Goal: Task Accomplishment & Management: Complete application form

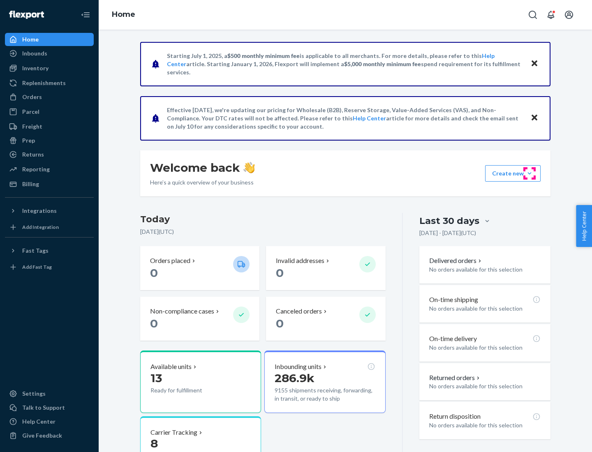
click at [530, 174] on button "Create new Create new inbound Create new order Create new product" at bounding box center [513, 173] width 56 height 16
click at [49, 53] on div "Inbounds" at bounding box center [49, 54] width 87 height 12
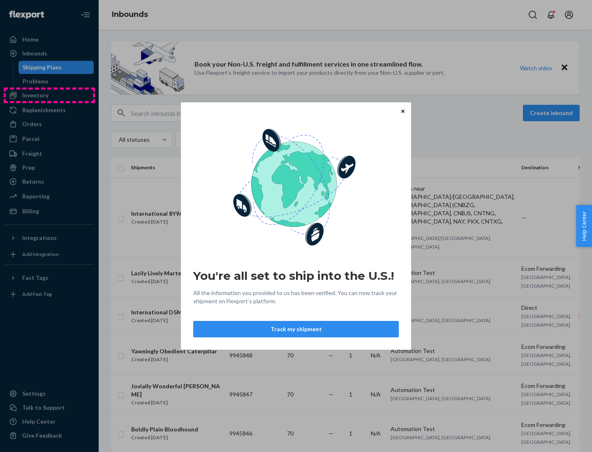
click at [49, 95] on div "You're all set to ship into the U.S.! All the information you provided to us ha…" at bounding box center [296, 226] width 592 height 452
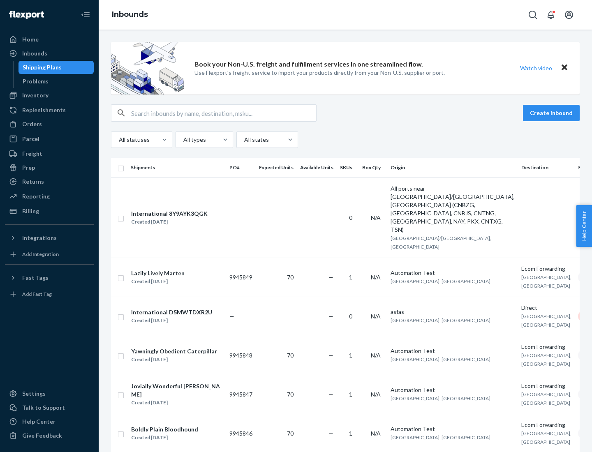
click at [345, 15] on div "Inbounds" at bounding box center [345, 15] width 493 height 30
click at [345, 140] on div "All statuses All types All states" at bounding box center [345, 140] width 469 height 16
click at [41, 67] on div "Shipping Plans" at bounding box center [42, 67] width 39 height 8
click at [553, 113] on button "Create inbound" at bounding box center [551, 113] width 57 height 16
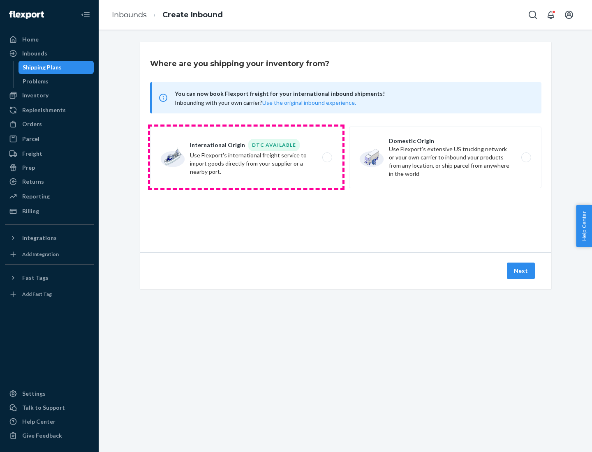
click at [246, 158] on label "International Origin DTC Available Use Flexport's international freight service…" at bounding box center [246, 158] width 192 height 62
click at [327, 158] on input "International Origin DTC Available Use Flexport's international freight service…" at bounding box center [329, 157] width 5 height 5
radio input "true"
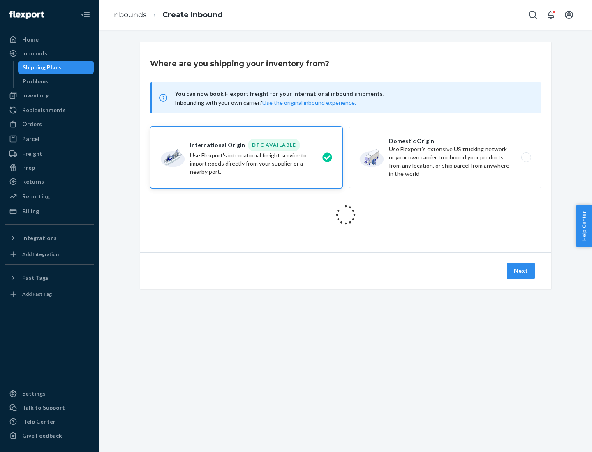
click at [346, 215] on icon at bounding box center [345, 215] width 23 height 23
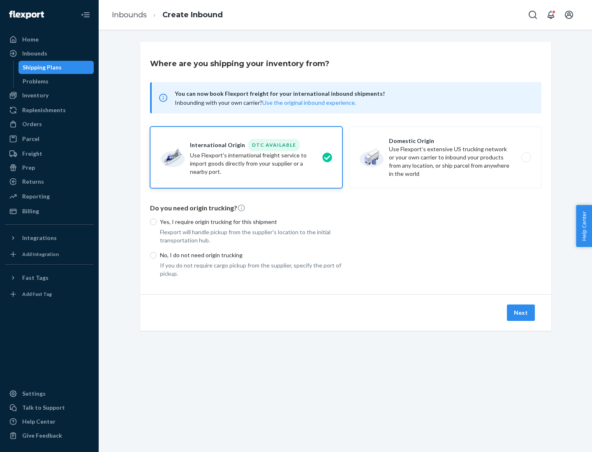
click at [251, 222] on p "Yes, I require origin trucking for this shipment" at bounding box center [251, 222] width 183 height 8
click at [157, 222] on input "Yes, I require origin trucking for this shipment" at bounding box center [153, 222] width 7 height 7
radio input "true"
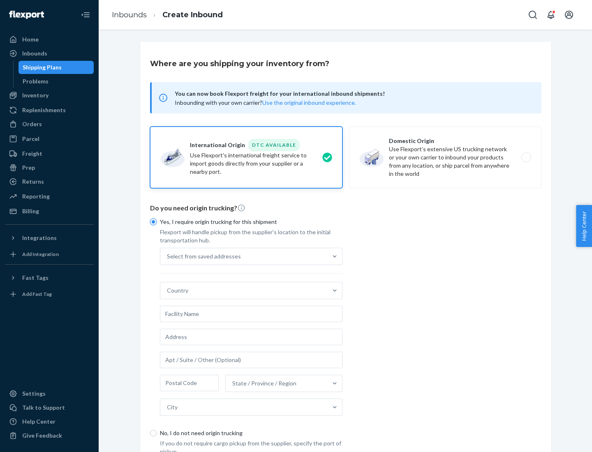
scroll to position [16, 0]
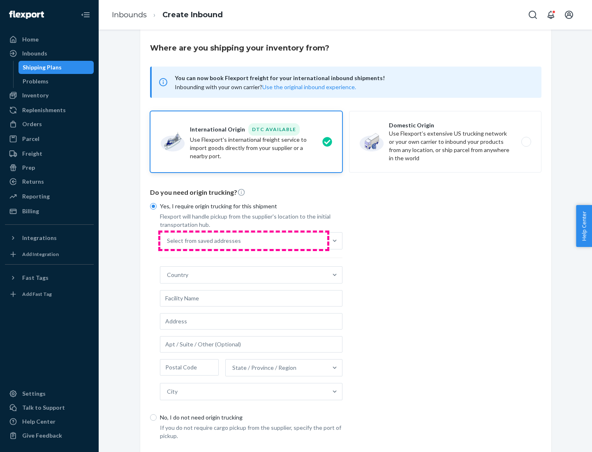
click at [244, 241] on div "Select from saved addresses" at bounding box center [243, 241] width 167 height 16
click at [168, 241] on input "Select from saved addresses" at bounding box center [167, 241] width 1 height 8
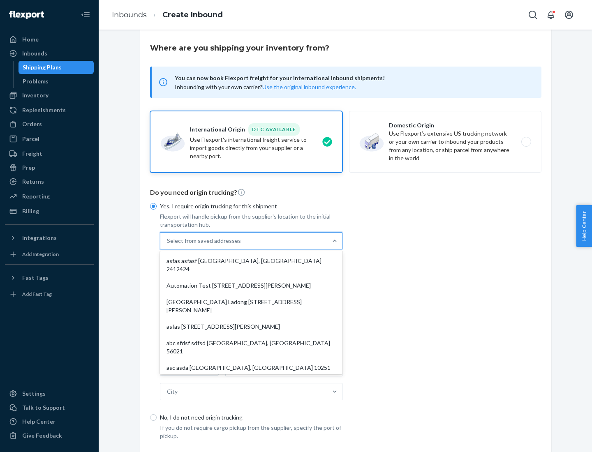
scroll to position [36, 0]
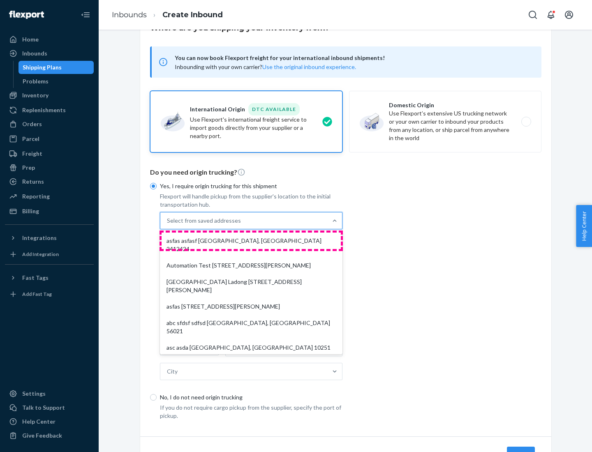
click at [251, 241] on div "asfas asfasf [GEOGRAPHIC_DATA], [GEOGRAPHIC_DATA] 2412424" at bounding box center [251, 245] width 179 height 25
click at [168, 225] on input "option asfas asfasf [GEOGRAPHIC_DATA], [GEOGRAPHIC_DATA] 2412424 focused, 1 of …" at bounding box center [167, 221] width 1 height 8
type input "asfas"
type input "asfasf"
type input "2412424"
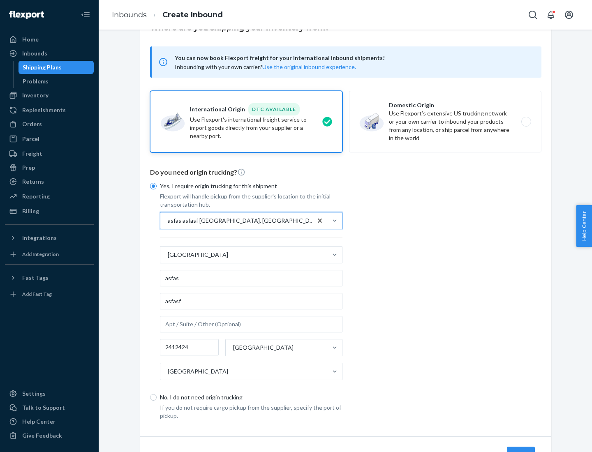
scroll to position [76, 0]
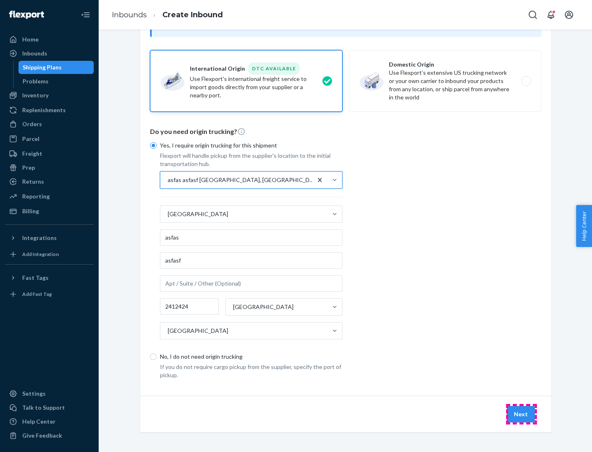
click at [521, 414] on button "Next" at bounding box center [521, 414] width 28 height 16
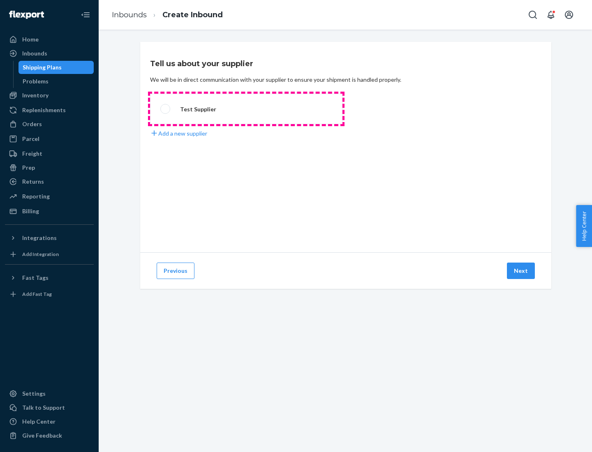
click at [246, 109] on label "Test Supplier" at bounding box center [246, 109] width 192 height 30
click at [166, 109] on input "Test Supplier" at bounding box center [162, 109] width 5 height 5
radio input "true"
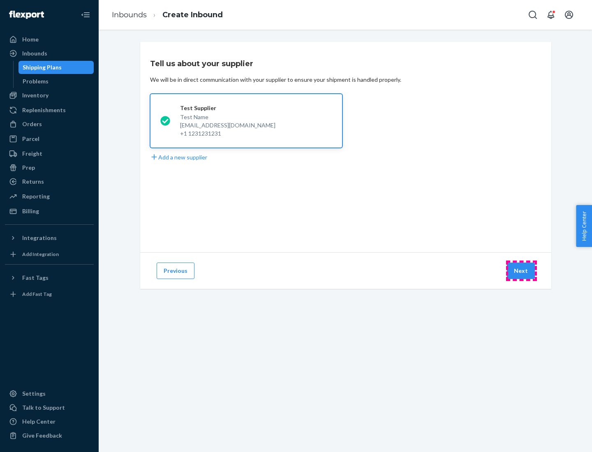
click at [521, 271] on button "Next" at bounding box center [521, 271] width 28 height 16
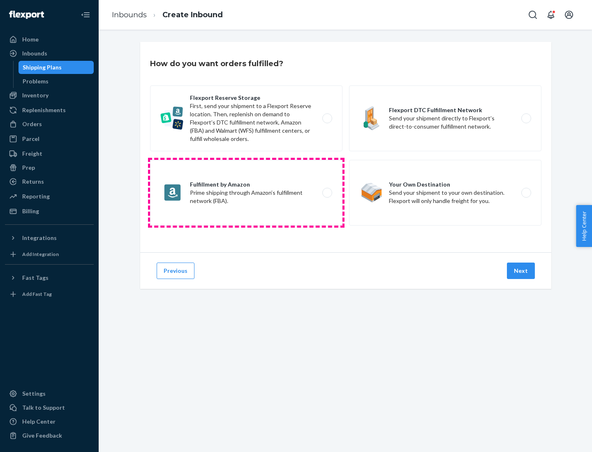
click at [246, 193] on label "Fulfillment by Amazon Prime shipping through Amazon’s fulfillment network (FBA)." at bounding box center [246, 193] width 192 height 66
click at [327, 193] on input "Fulfillment by Amazon Prime shipping through Amazon’s fulfillment network (FBA)." at bounding box center [329, 192] width 5 height 5
radio input "true"
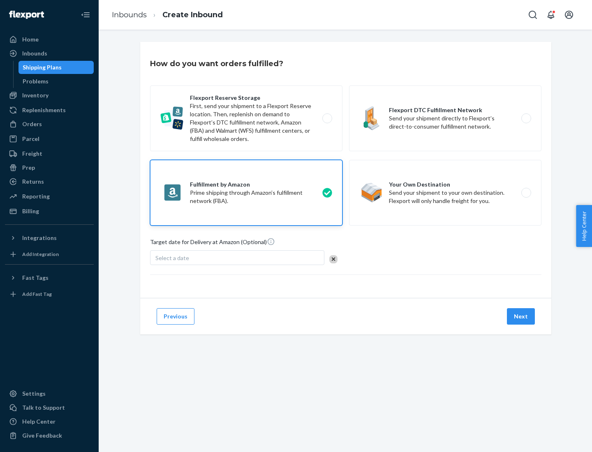
click at [521, 317] on button "Next" at bounding box center [521, 316] width 28 height 16
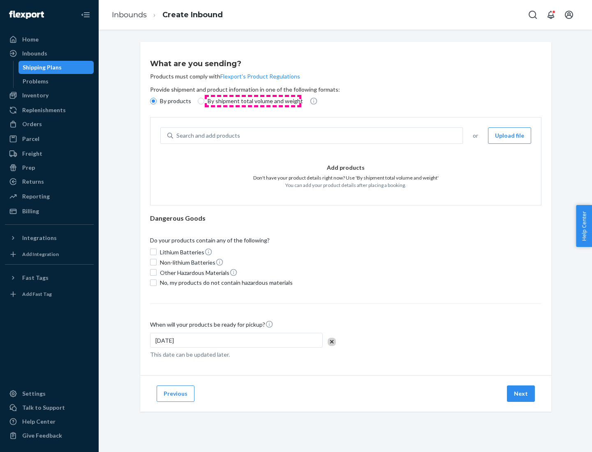
click at [253, 101] on p "By shipment total volume and weight" at bounding box center [255, 101] width 95 height 8
click at [204, 101] on input "By shipment total volume and weight" at bounding box center [201, 101] width 7 height 7
radio input "true"
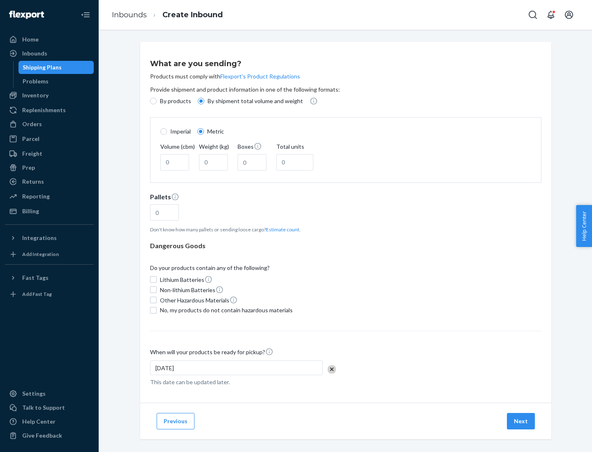
click at [175, 101] on p "By products" at bounding box center [175, 101] width 31 height 8
click at [157, 101] on input "By products" at bounding box center [153, 101] width 7 height 7
radio input "true"
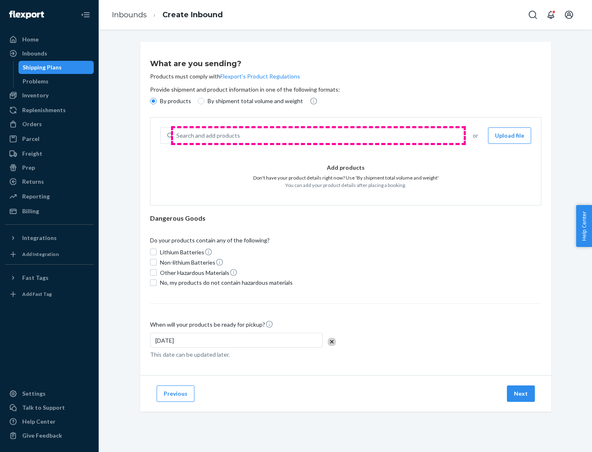
click at [318, 136] on div "Search and add products" at bounding box center [318, 135] width 290 height 15
click at [177, 136] on input "Search and add products" at bounding box center [176, 136] width 1 height 8
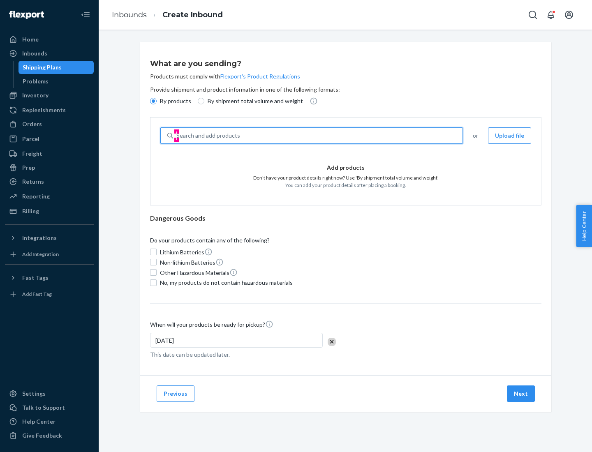
type input "test"
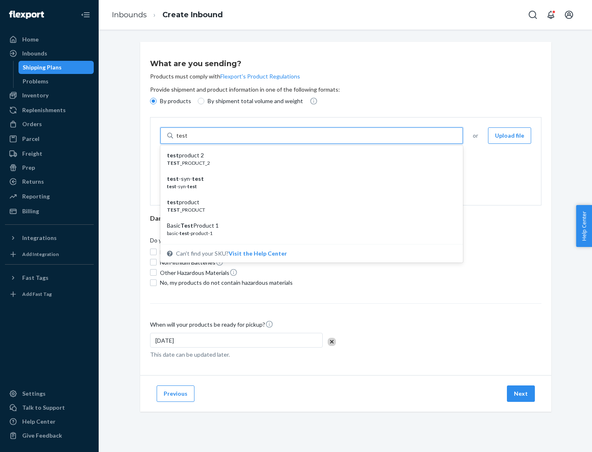
click at [309, 155] on div "test product 2" at bounding box center [308, 155] width 283 height 8
click at [187, 140] on input "test" at bounding box center [181, 136] width 11 height 8
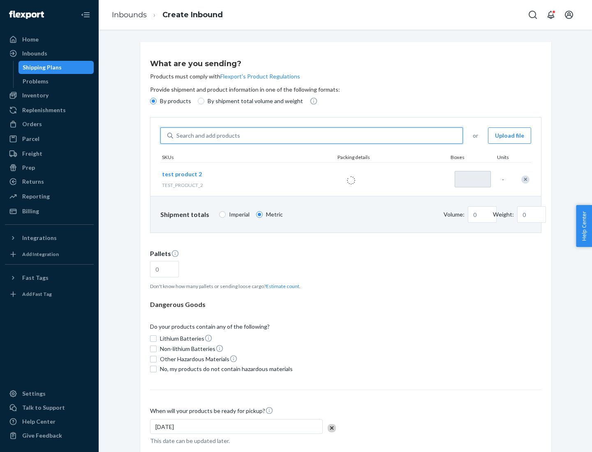
type input "1"
type input "0.02"
type input "22.23"
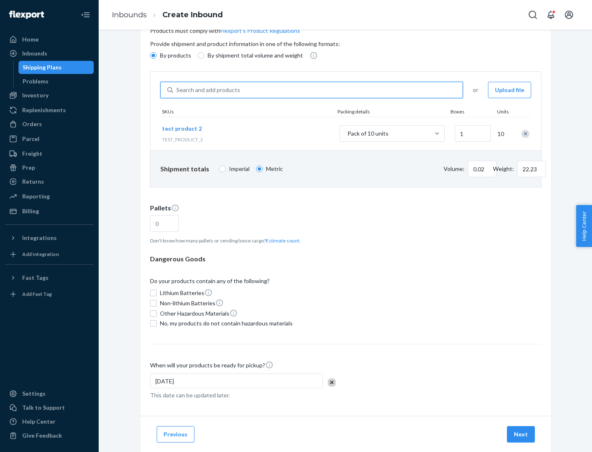
click at [281, 241] on button "Estimate count" at bounding box center [282, 240] width 33 height 7
type input "1"
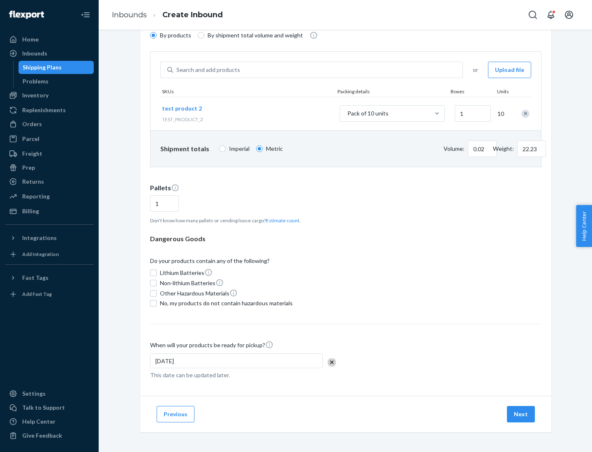
click at [225, 303] on span "No, my products do not contain hazardous materials" at bounding box center [226, 303] width 133 height 8
click at [157, 303] on input "No, my products do not contain hazardous materials" at bounding box center [153, 303] width 7 height 7
checkbox input "true"
click at [521, 415] on button "Next" at bounding box center [521, 414] width 28 height 16
